Goal: Check status: Check status

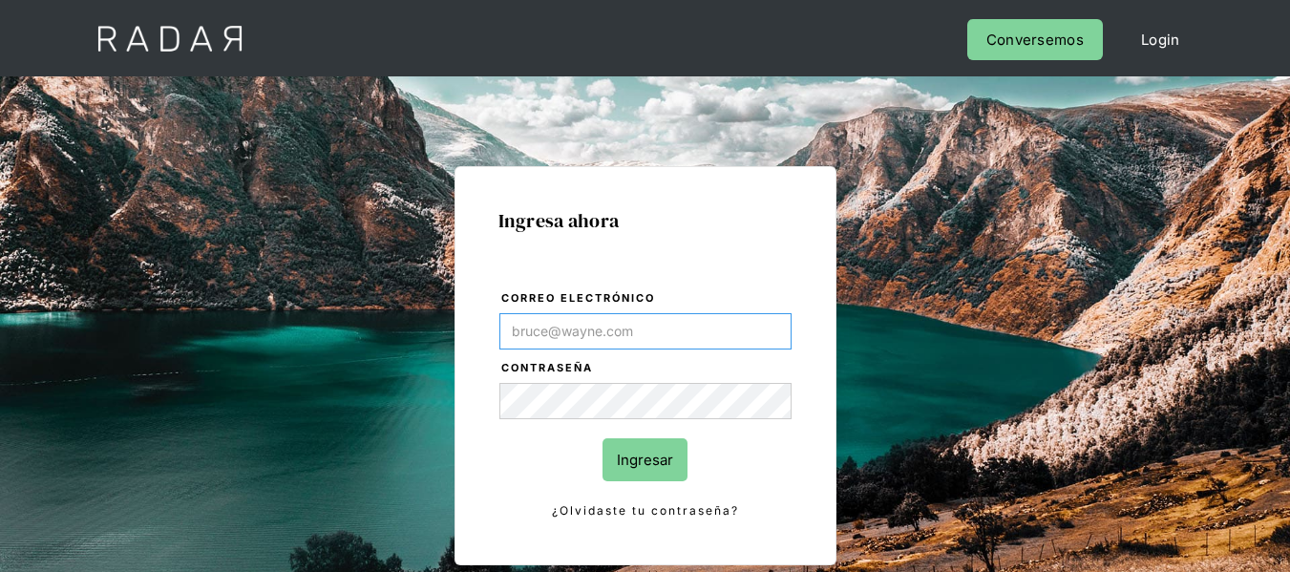
type input "[PERSON_NAME][EMAIL_ADDRESS][DOMAIN_NAME]"
click at [663, 442] on input "Ingresar" at bounding box center [645, 459] width 85 height 43
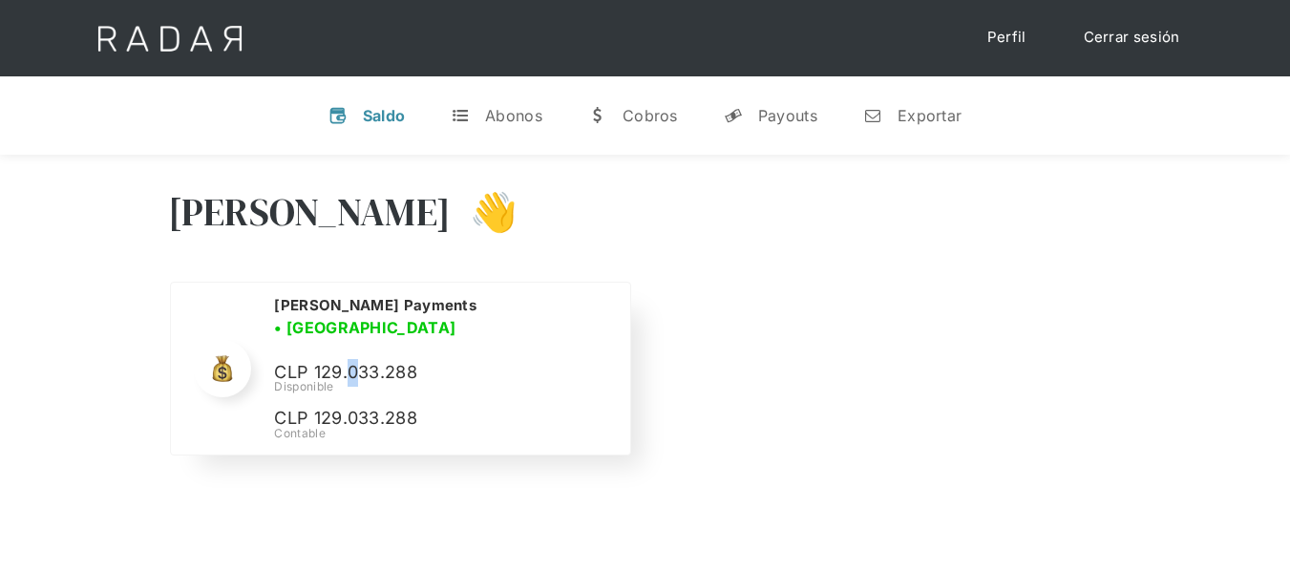
click at [353, 359] on p "CLP 129.033.288" at bounding box center [417, 373] width 286 height 28
click at [404, 340] on div "[PERSON_NAME] Payments • [GEOGRAPHIC_DATA] • Desconectada CLP 129.033.288 Dispo…" at bounding box center [440, 369] width 332 height 148
click at [401, 359] on p "CLP 129.033.288" at bounding box center [417, 373] width 286 height 28
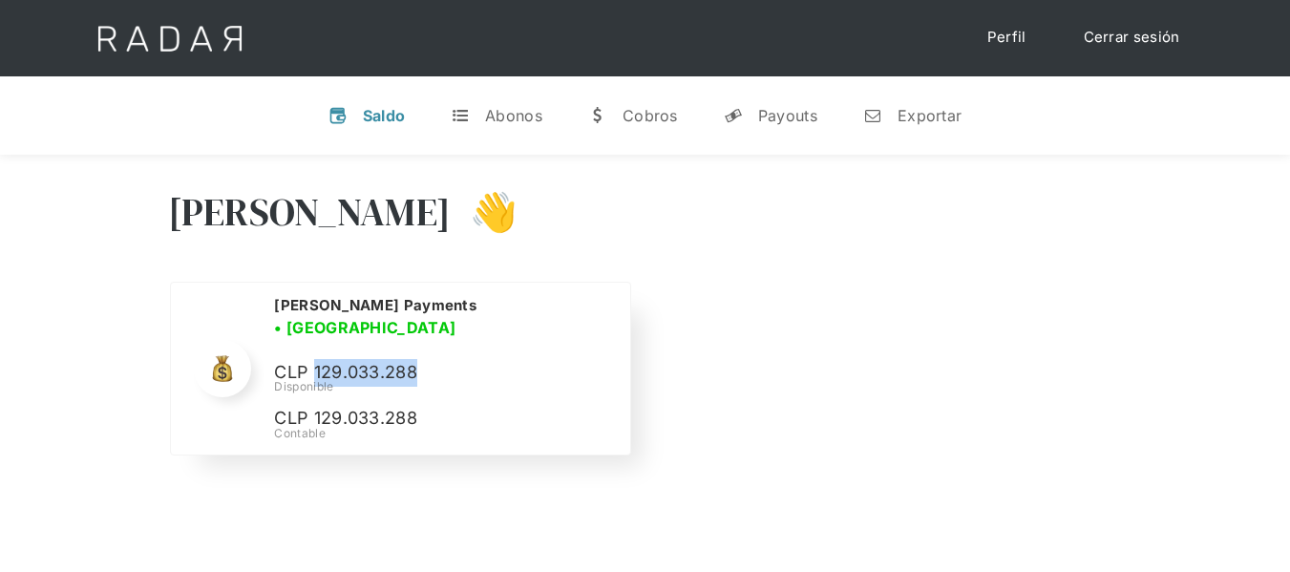
copy p "129.033.288"
